Goal: Check status

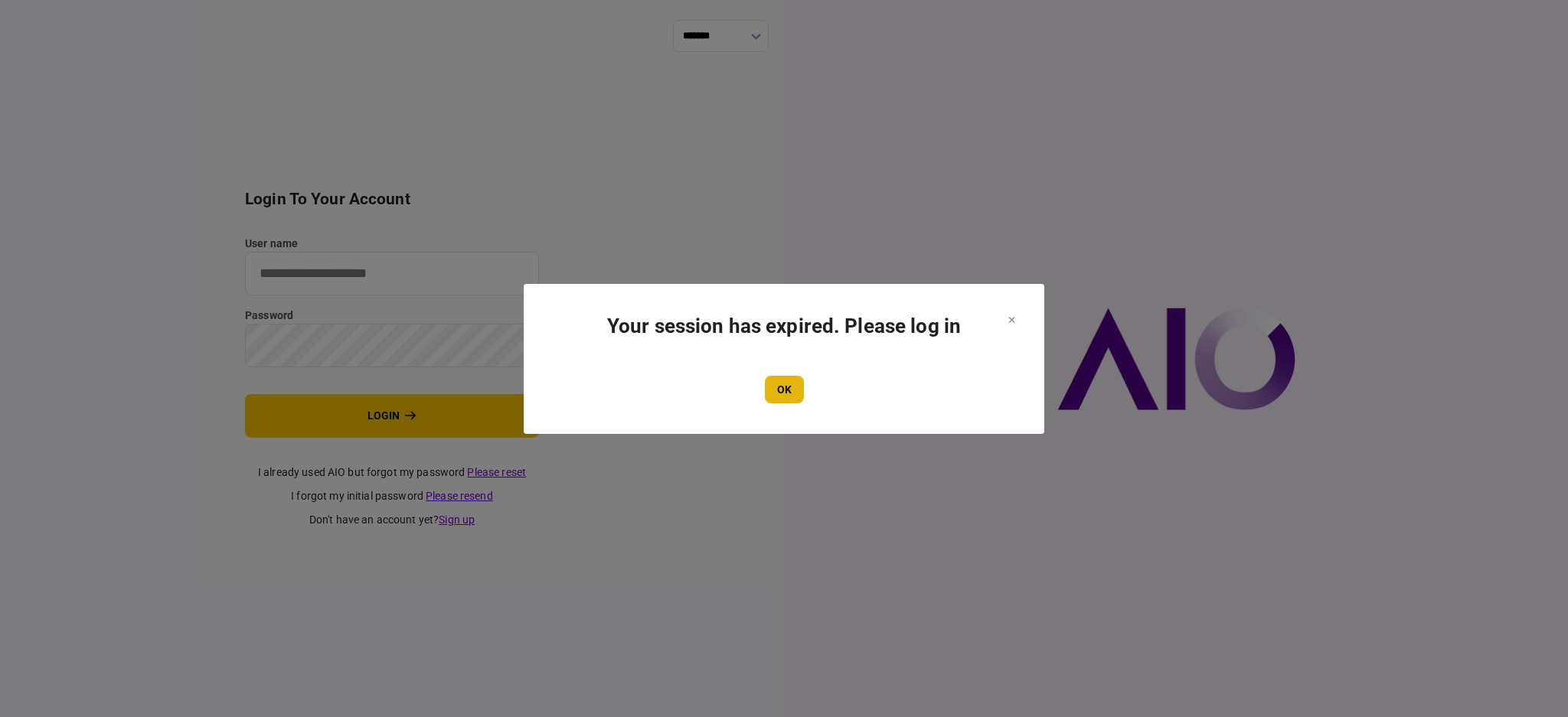
type input "****"
click at [776, 400] on button "OK" at bounding box center [784, 389] width 39 height 28
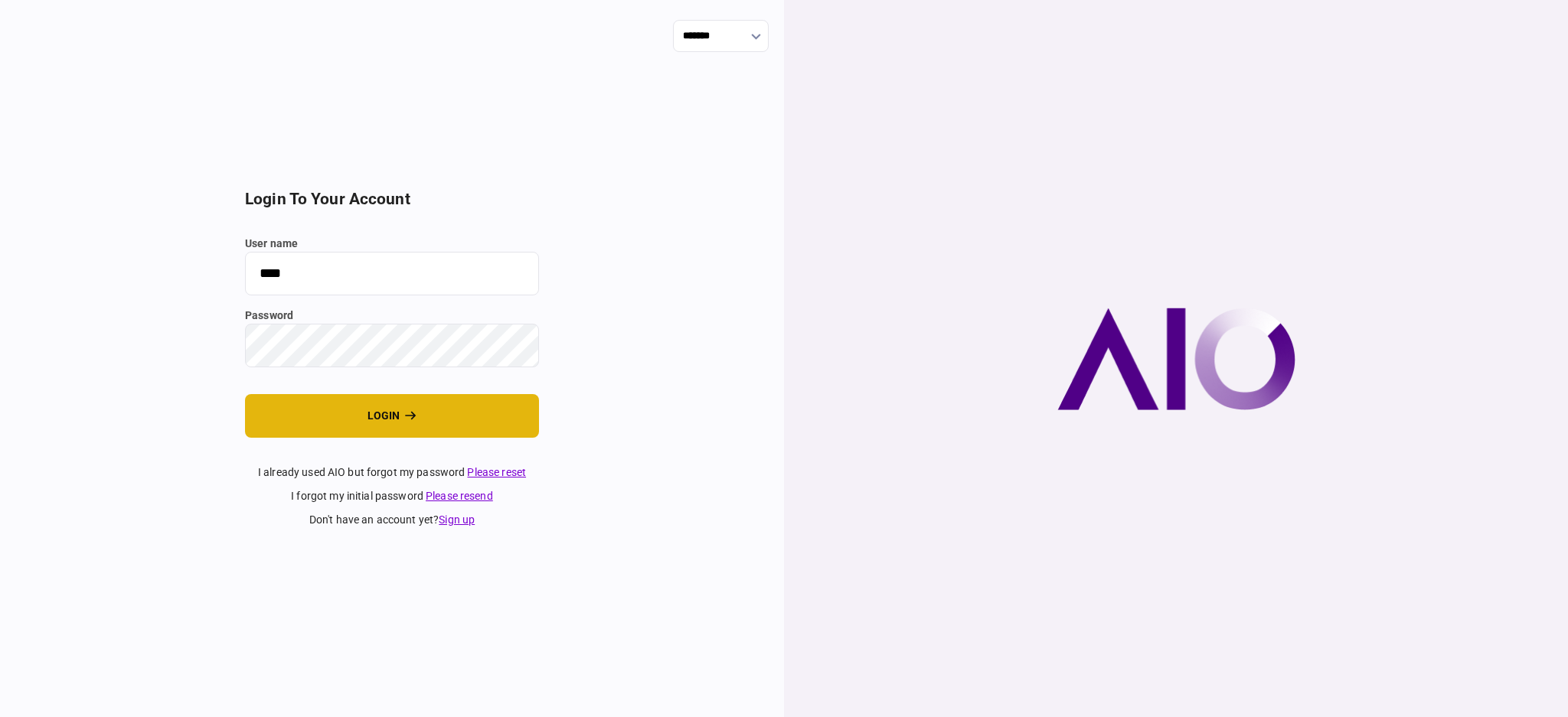
click at [357, 428] on button "login" at bounding box center [391, 415] width 294 height 43
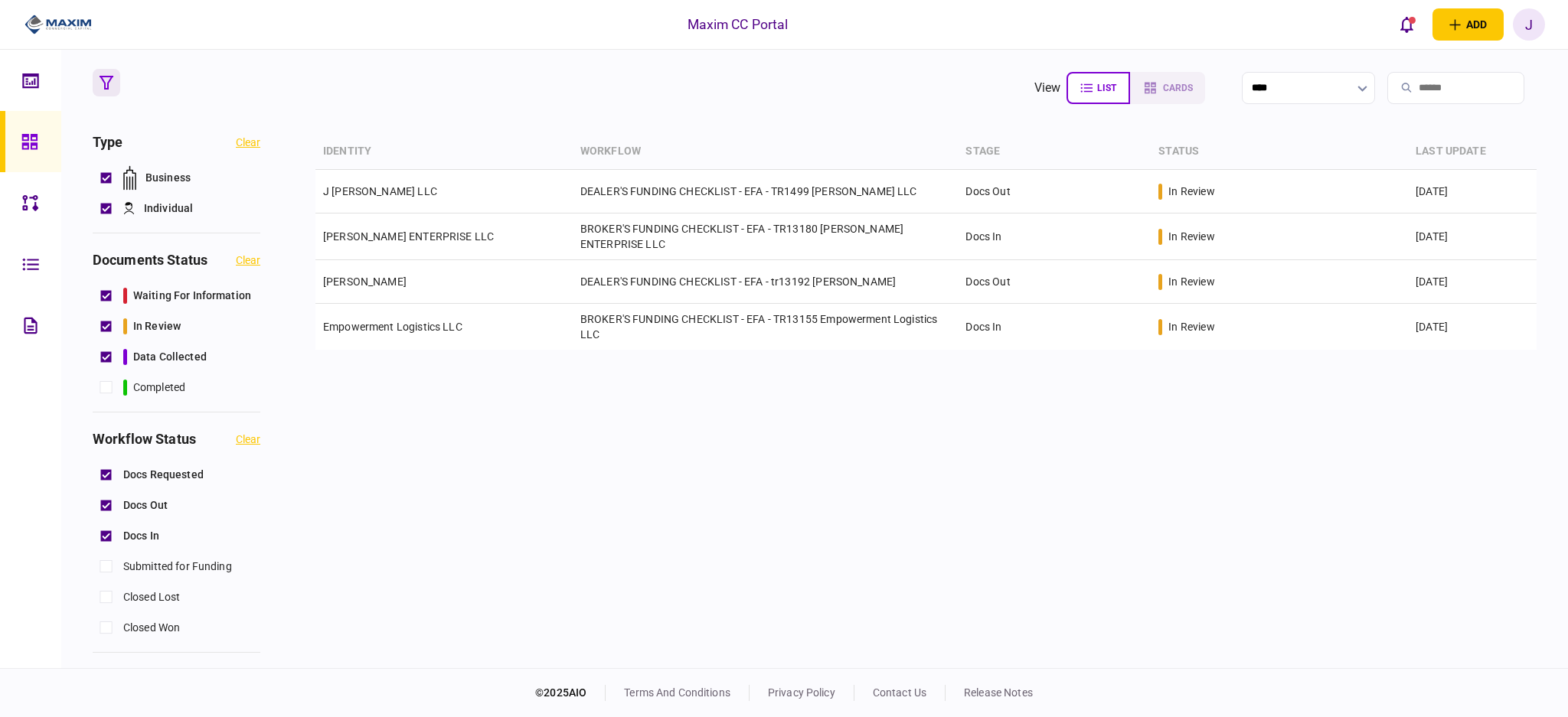
click at [890, 470] on div "identity workflow stage status last update [PERSON_NAME] LLC DEALER'S FUNDING C…" at bounding box center [925, 399] width 1221 height 530
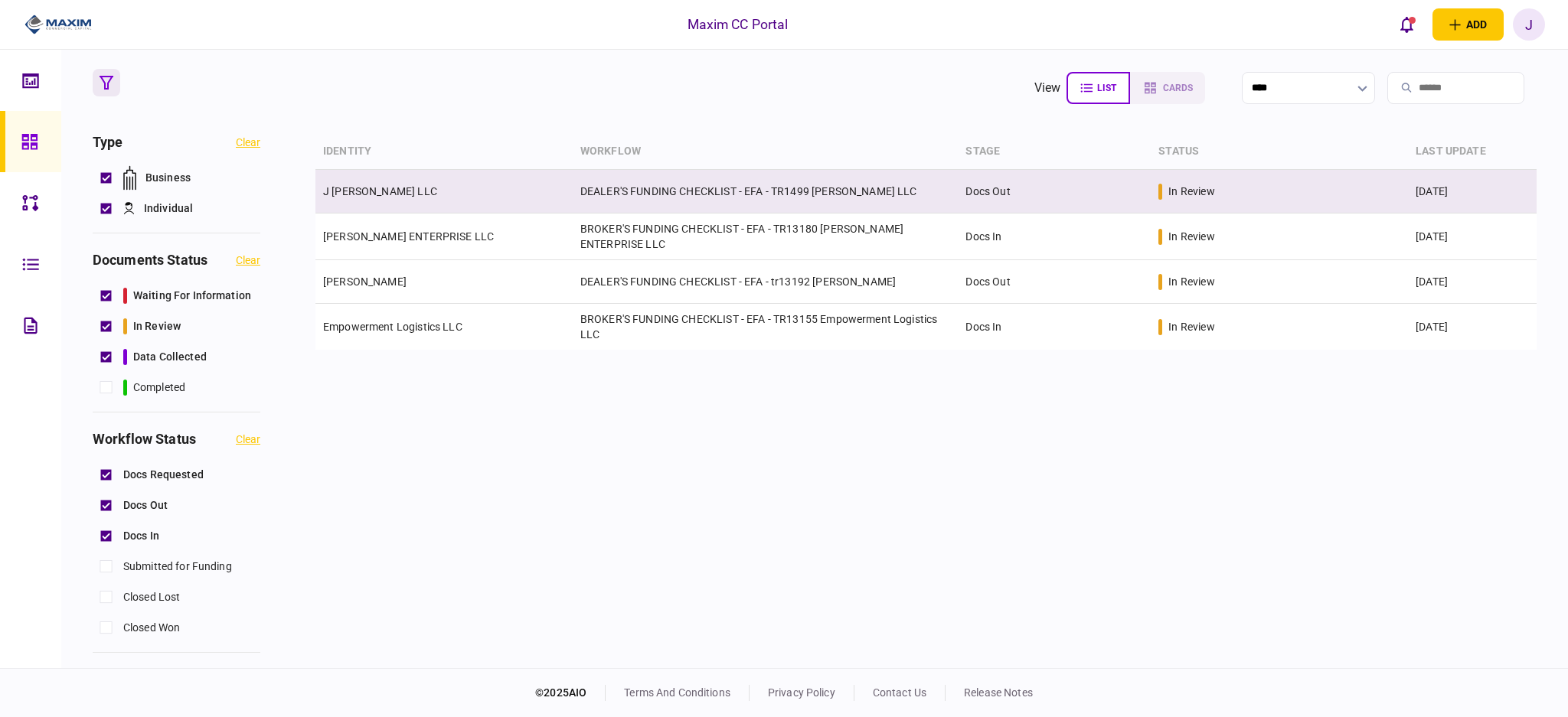
click at [378, 194] on link "J [PERSON_NAME] LLC" at bounding box center [380, 191] width 114 height 12
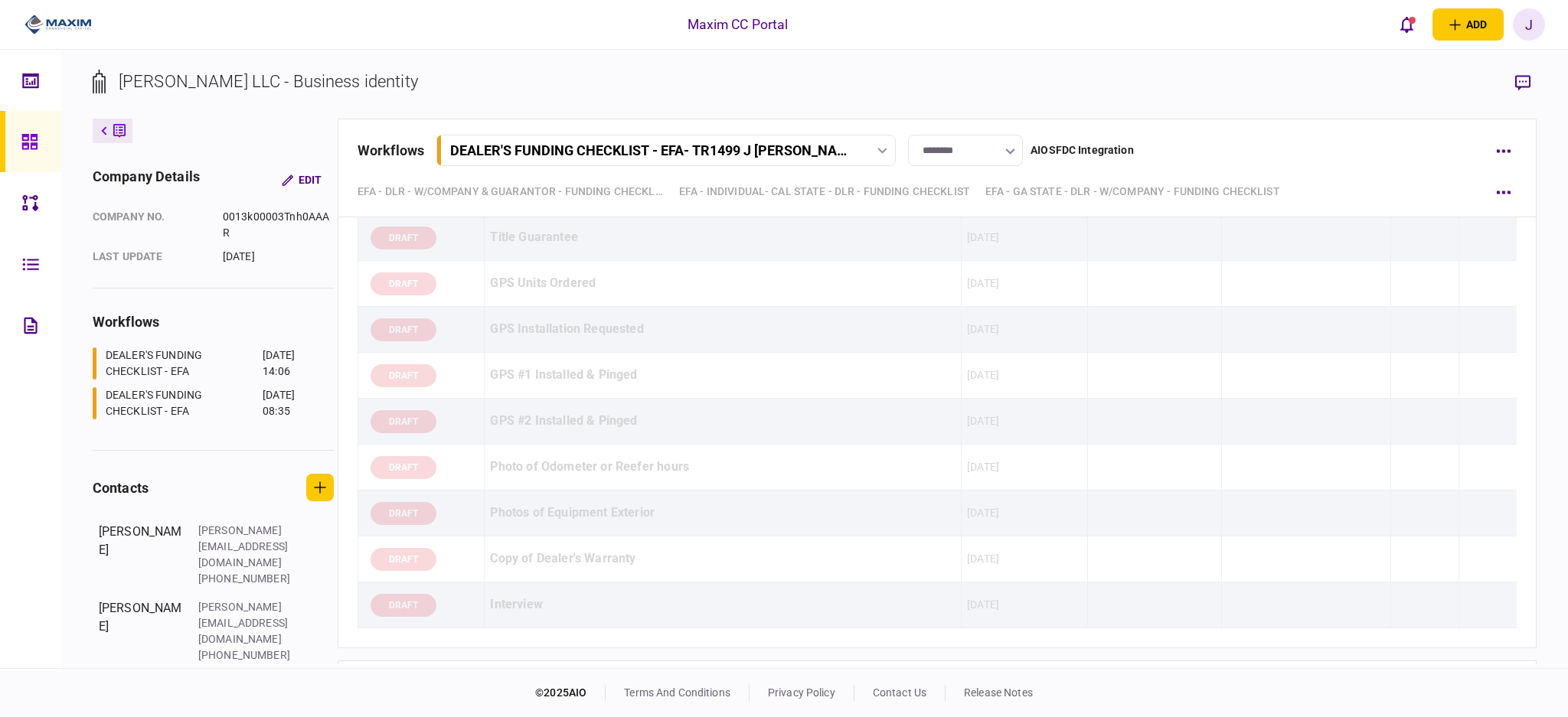
scroll to position [13146, 0]
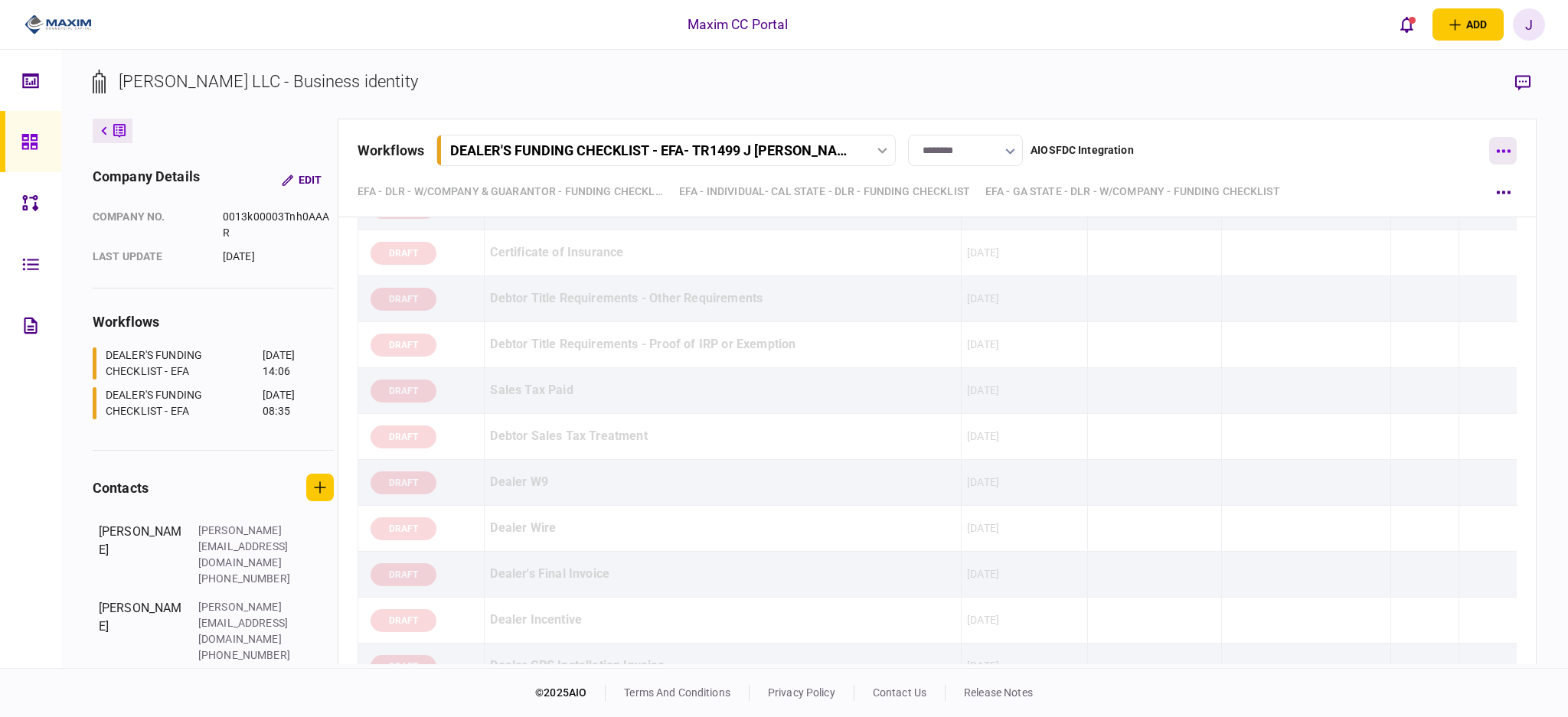
click at [1509, 150] on icon "button" at bounding box center [1503, 151] width 14 height 4
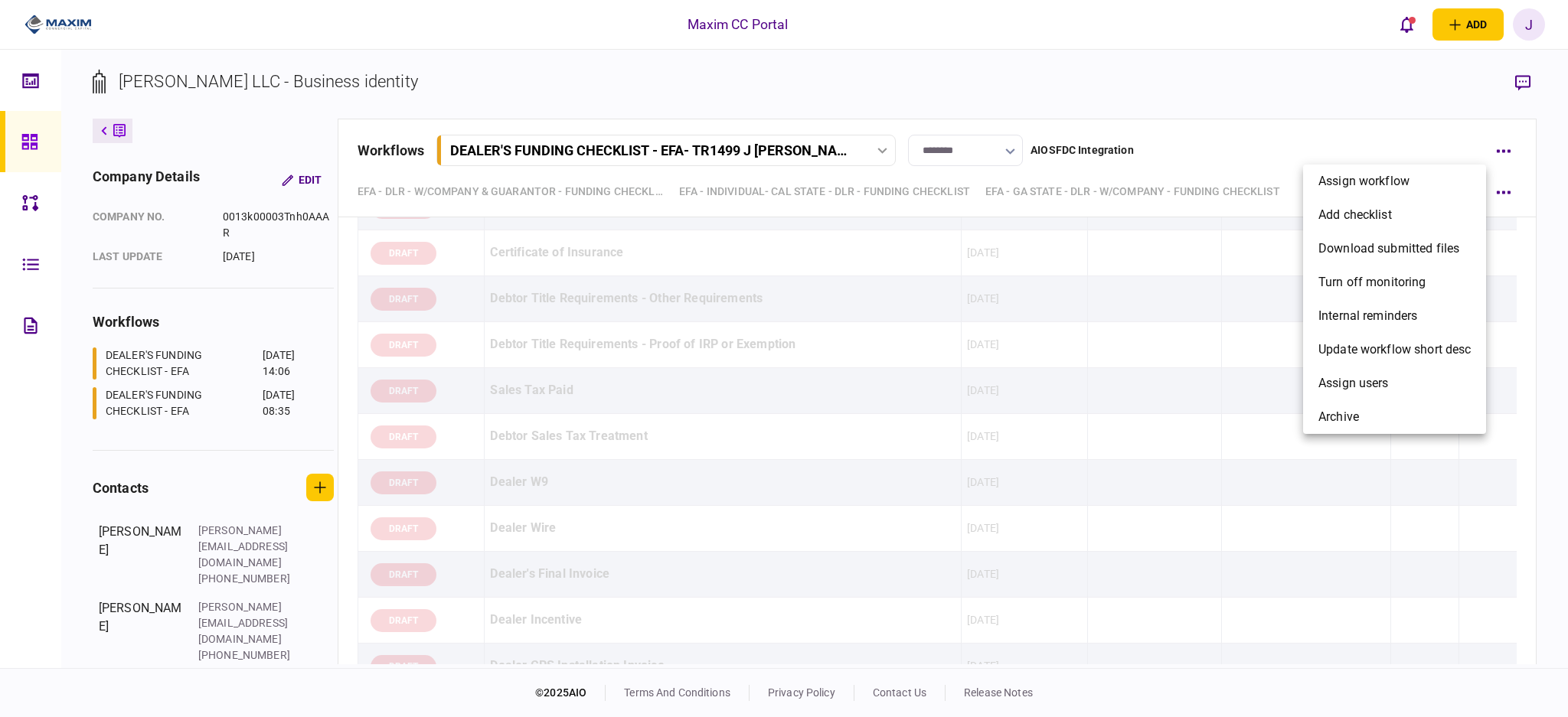
click at [1348, 116] on div at bounding box center [784, 358] width 1568 height 717
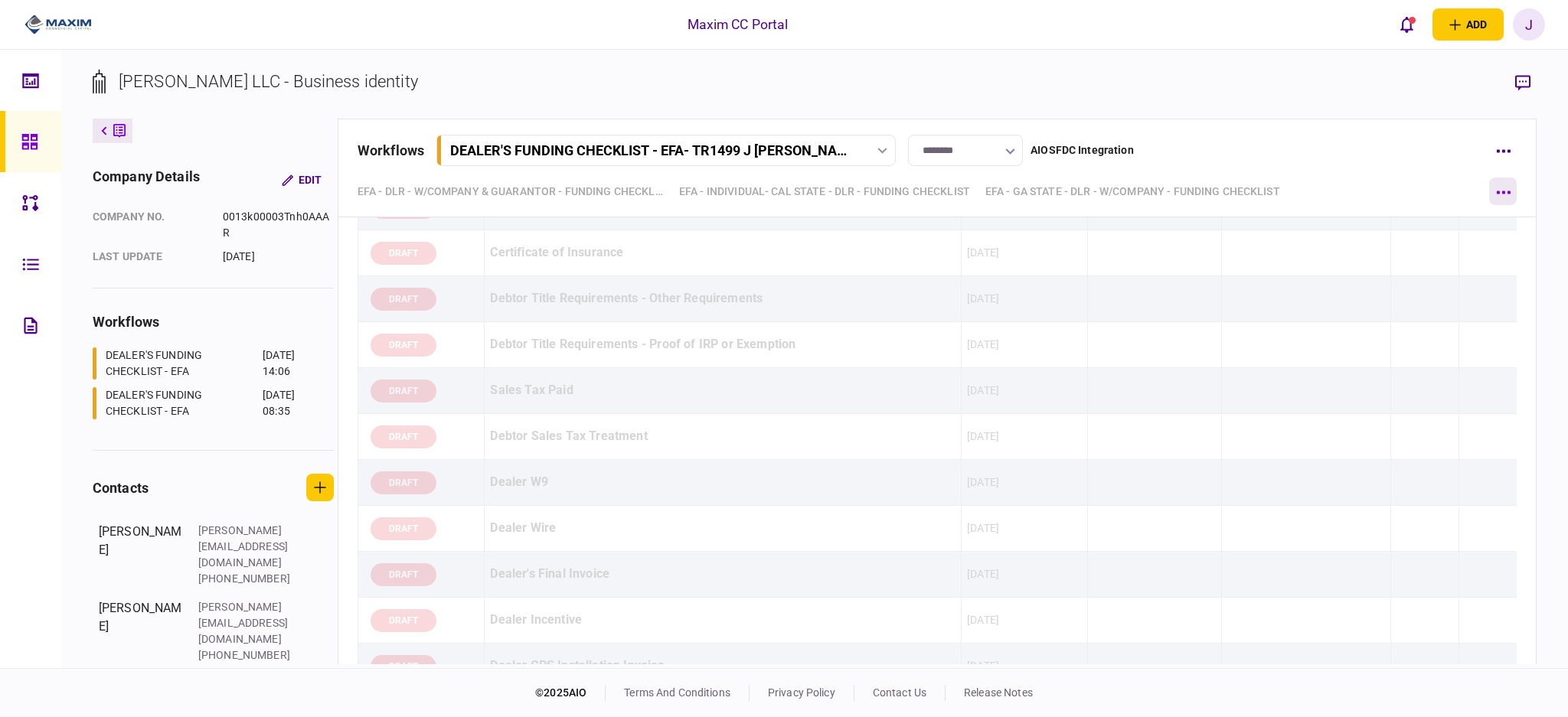
click at [1510, 201] on button "button" at bounding box center [1503, 191] width 28 height 28
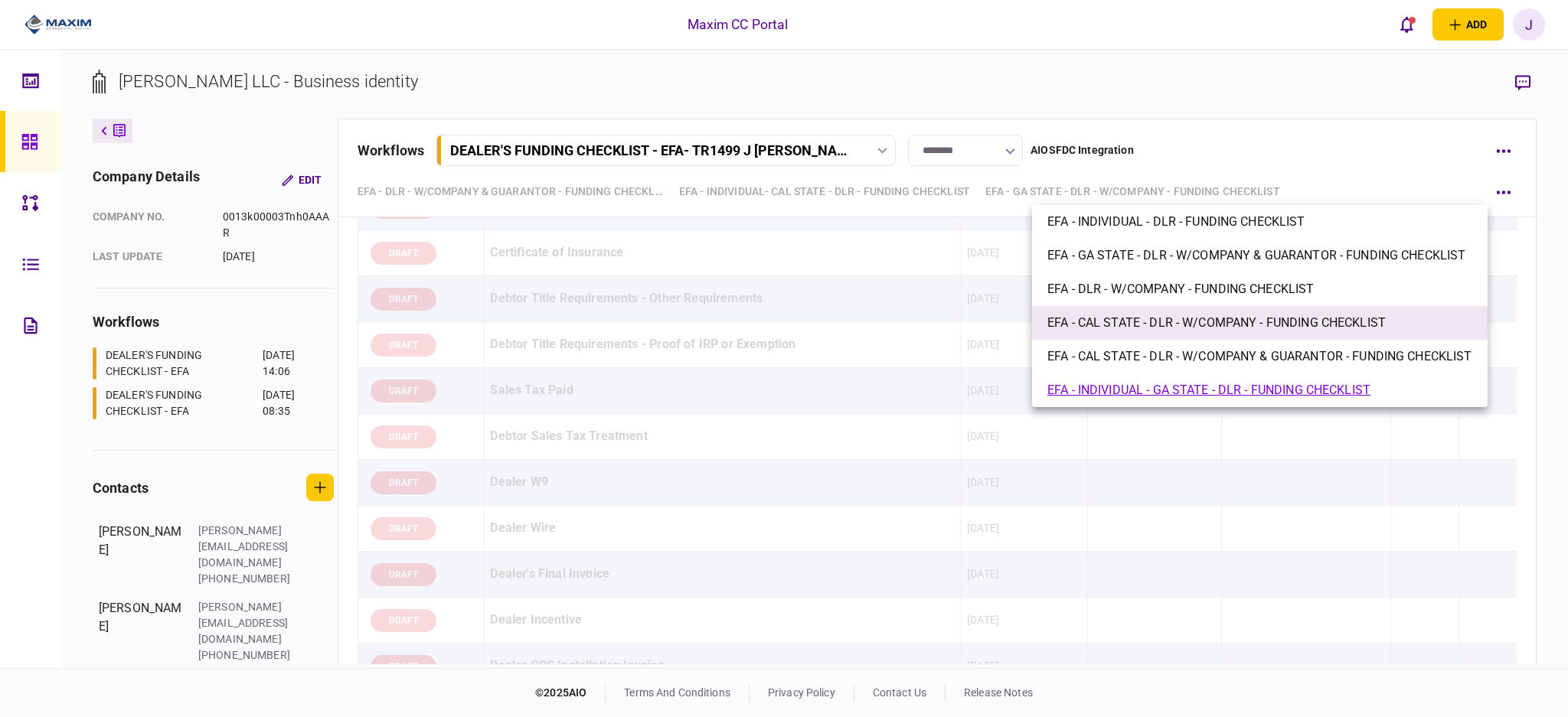
click at [1224, 318] on span "EFA - CAL STATE - DLR - W/COMPANY - FUNDING CHECKLIST" at bounding box center [1216, 322] width 339 height 18
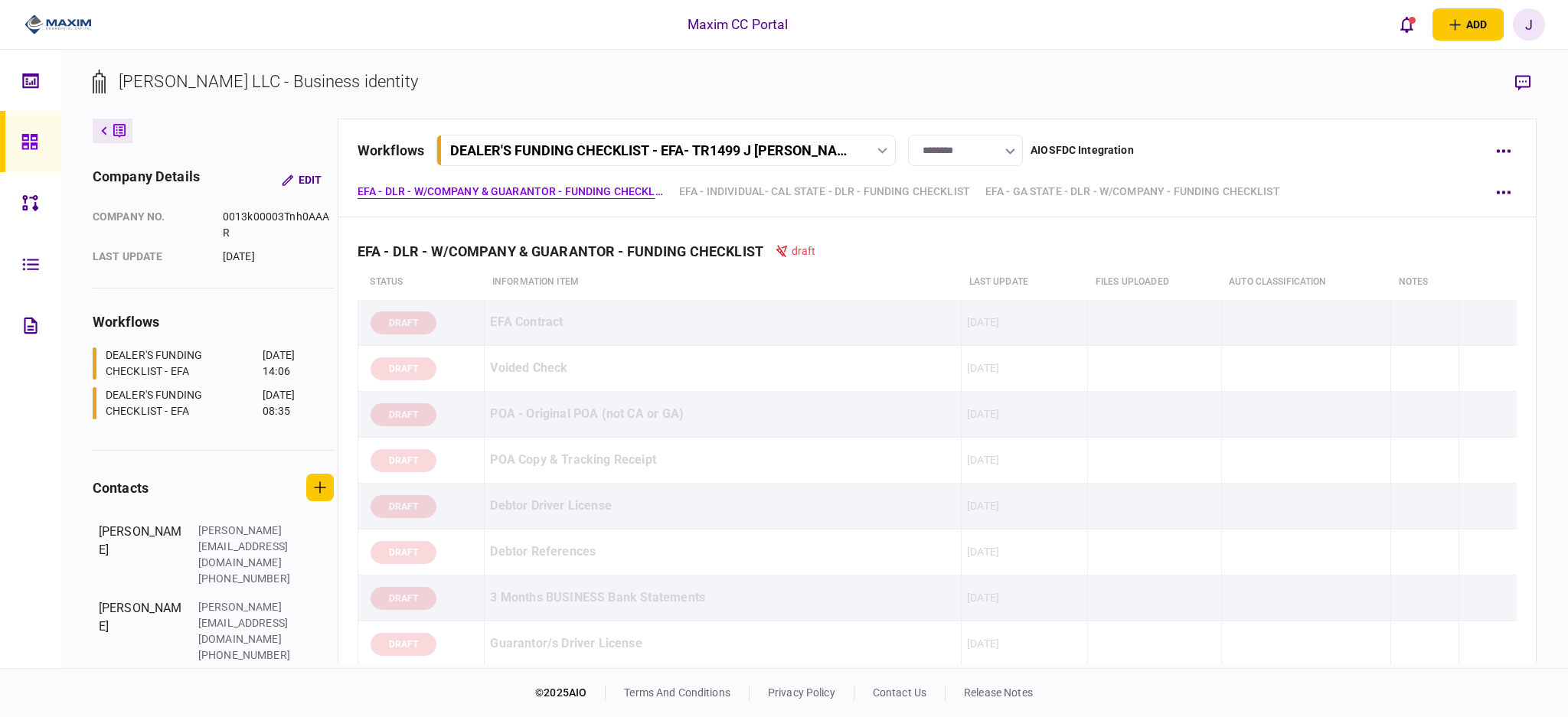
click at [1011, 149] on button "button" at bounding box center [1010, 150] width 10 height 12
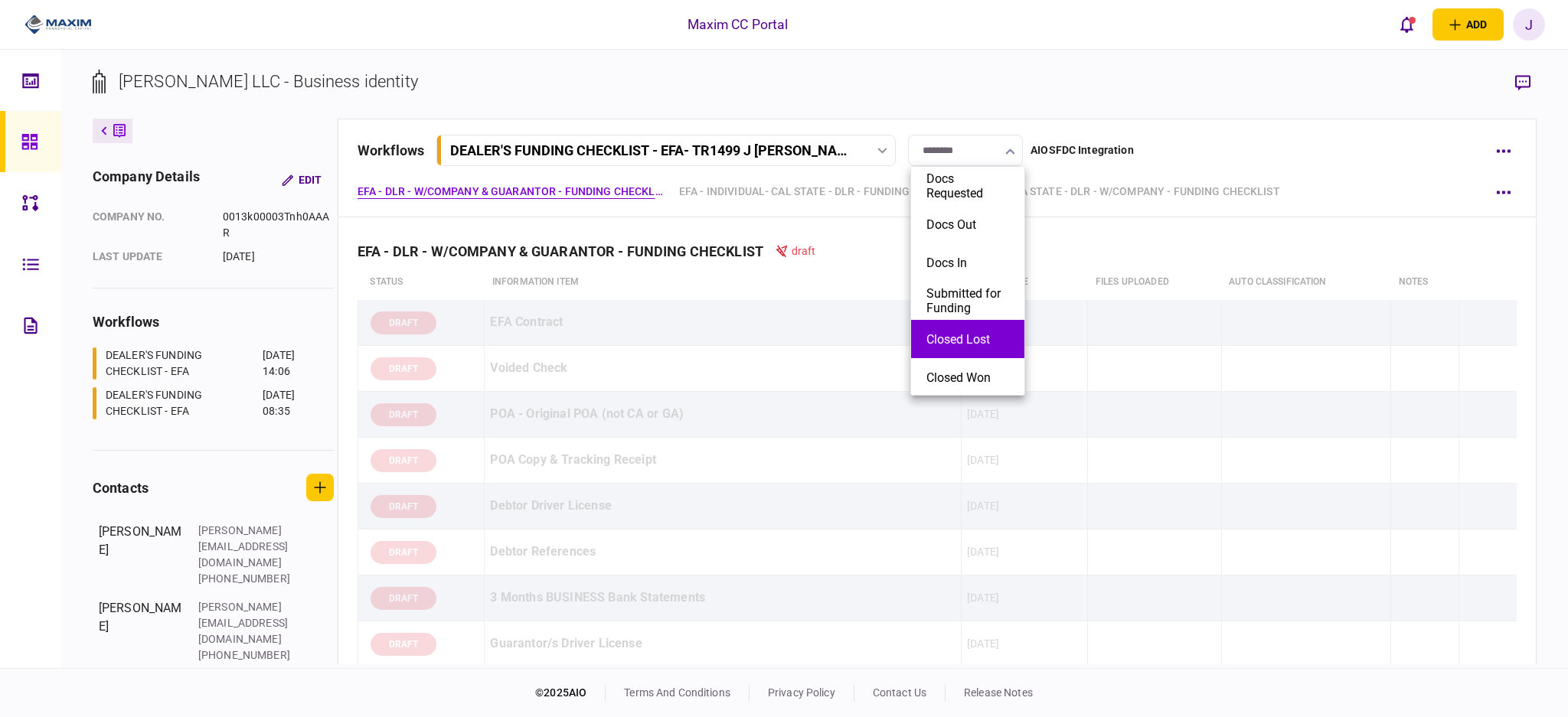
scroll to position [2, 0]
click at [957, 335] on button "Closed Lost" at bounding box center [968, 337] width 82 height 14
type input "**********"
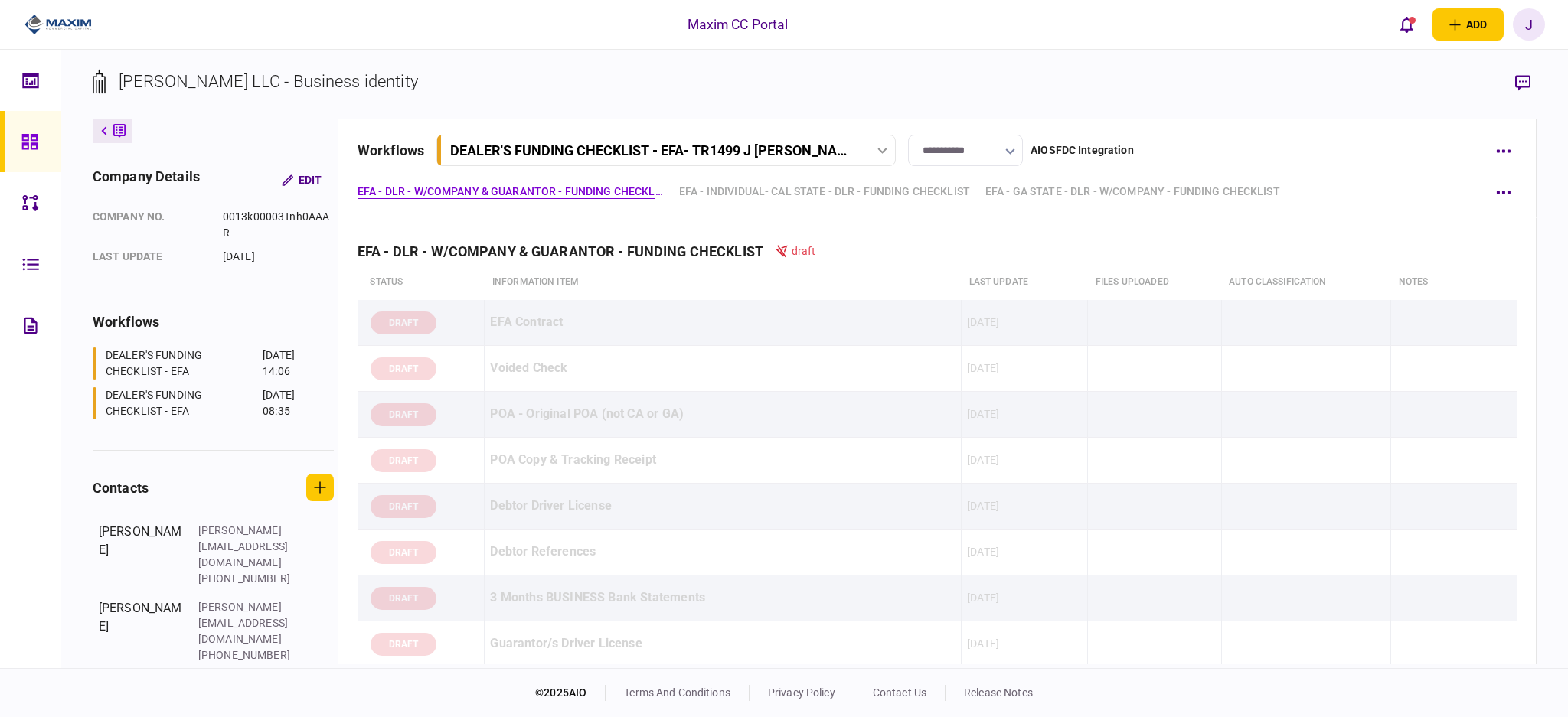
click at [22, 141] on icon at bounding box center [30, 142] width 17 height 17
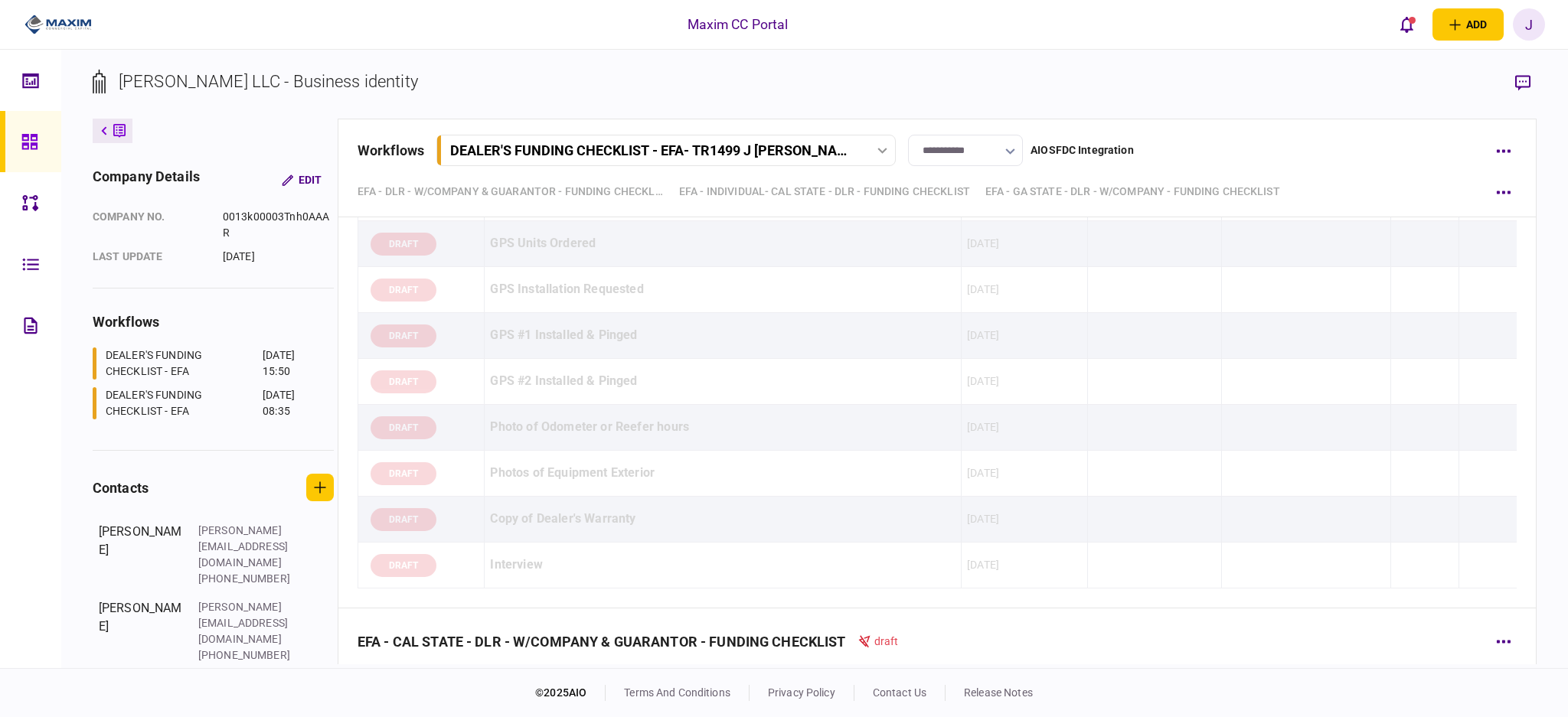
scroll to position [11324, 0]
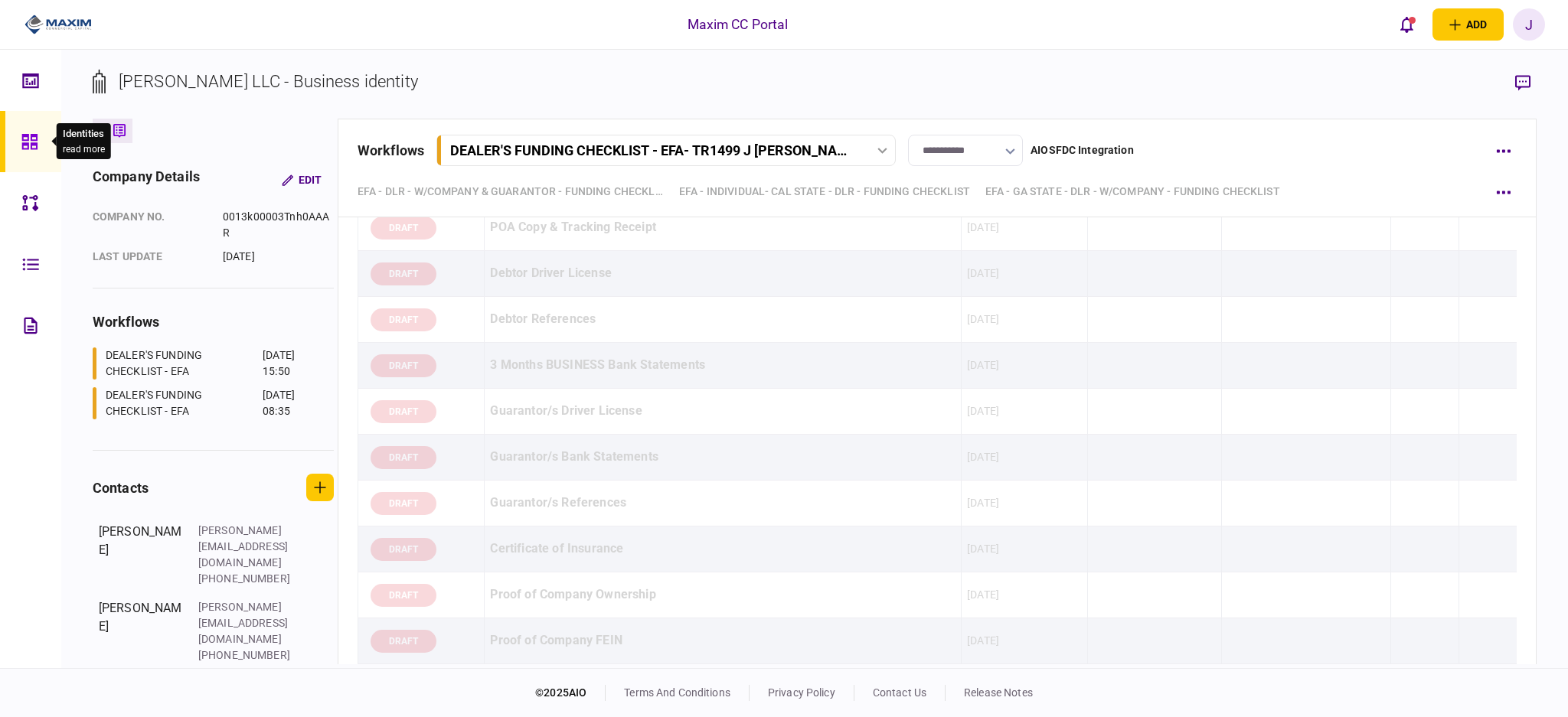
click at [25, 146] on icon at bounding box center [30, 142] width 17 height 17
